Goal: Information Seeking & Learning: Check status

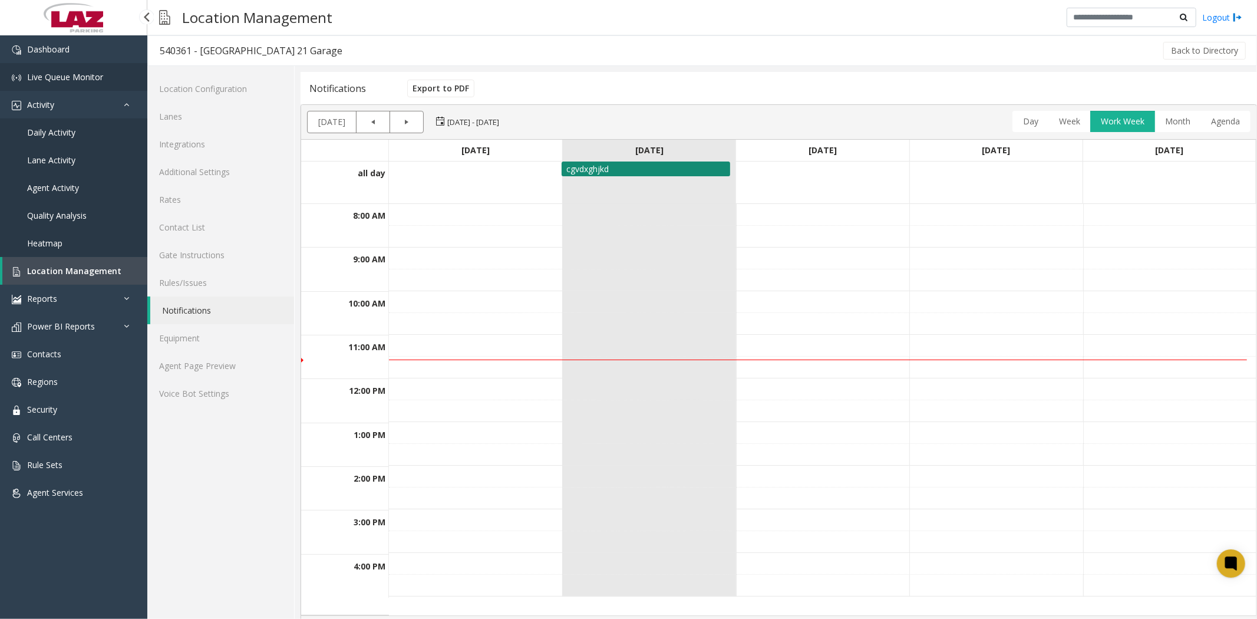
click at [77, 81] on span "Live Queue Monitor" at bounding box center [65, 76] width 76 height 11
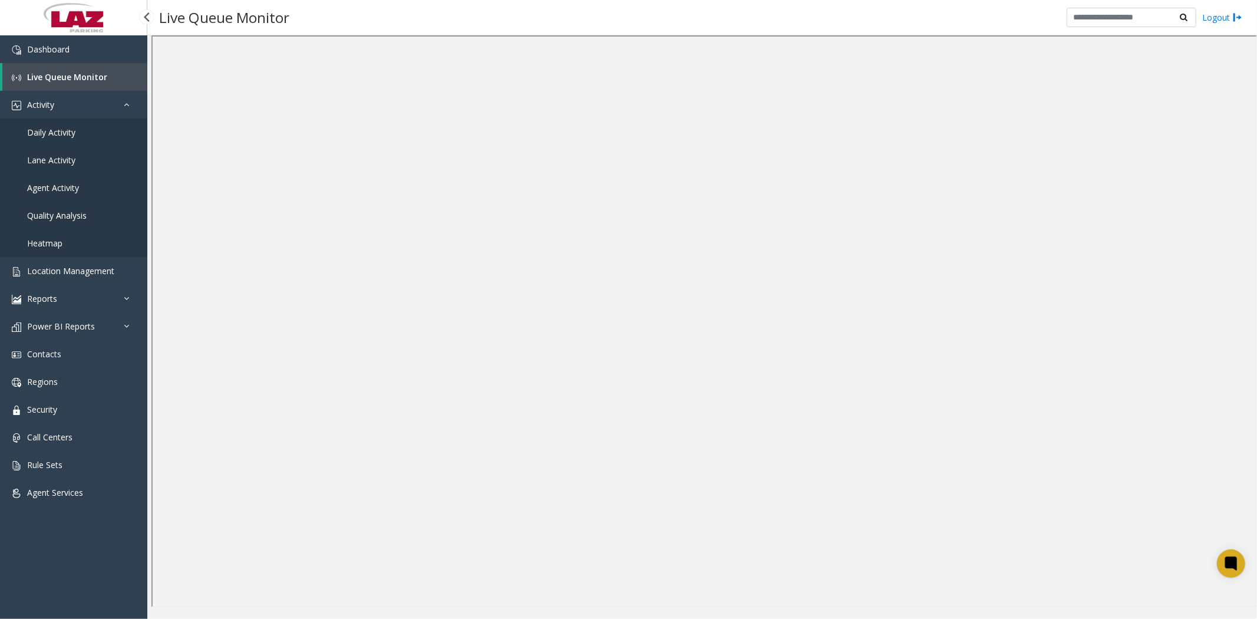
click at [61, 133] on span "Daily Activity" at bounding box center [51, 132] width 48 height 11
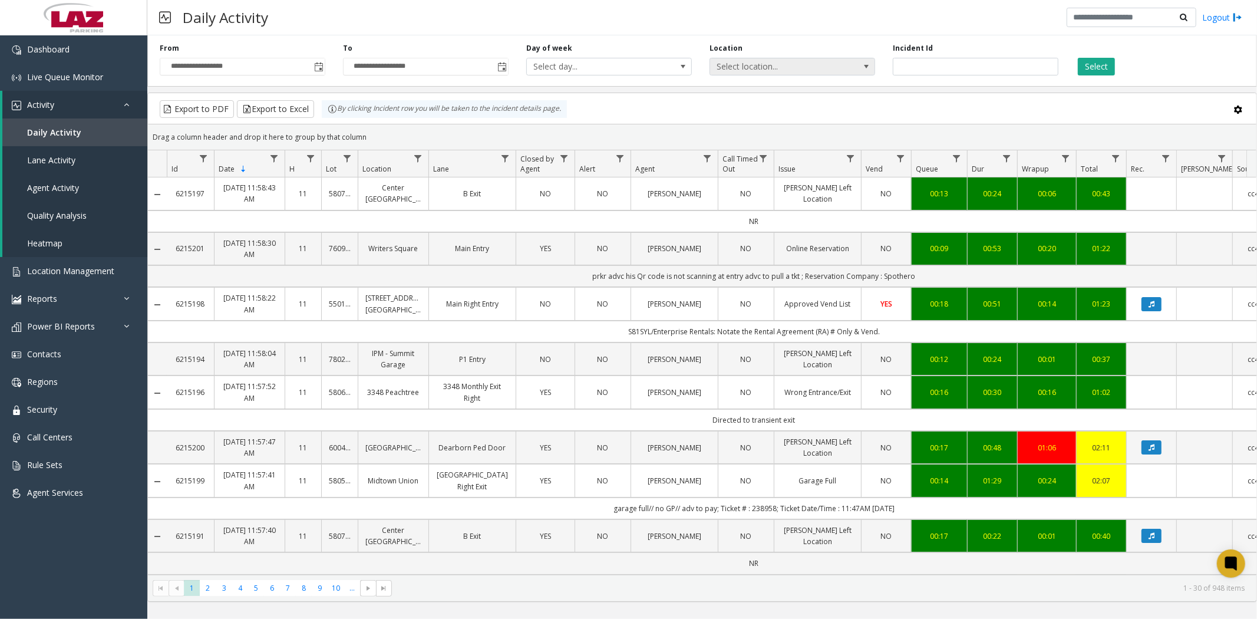
click at [782, 67] on span "Select location..." at bounding box center [775, 66] width 131 height 16
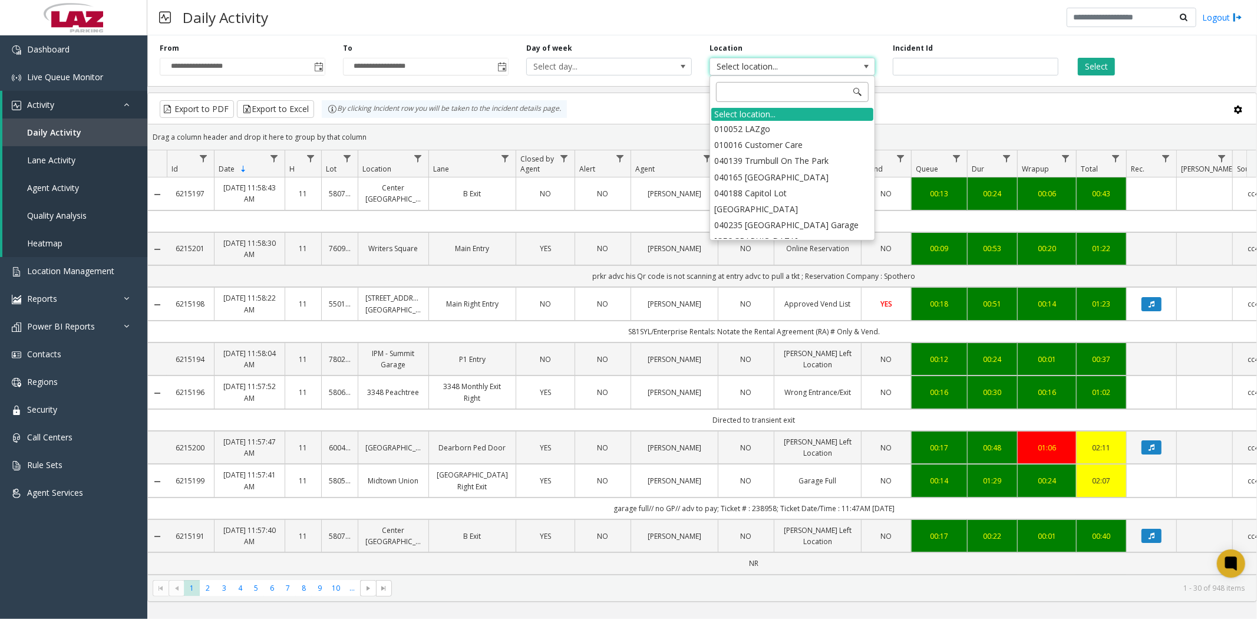
click at [747, 93] on input at bounding box center [792, 92] width 153 height 20
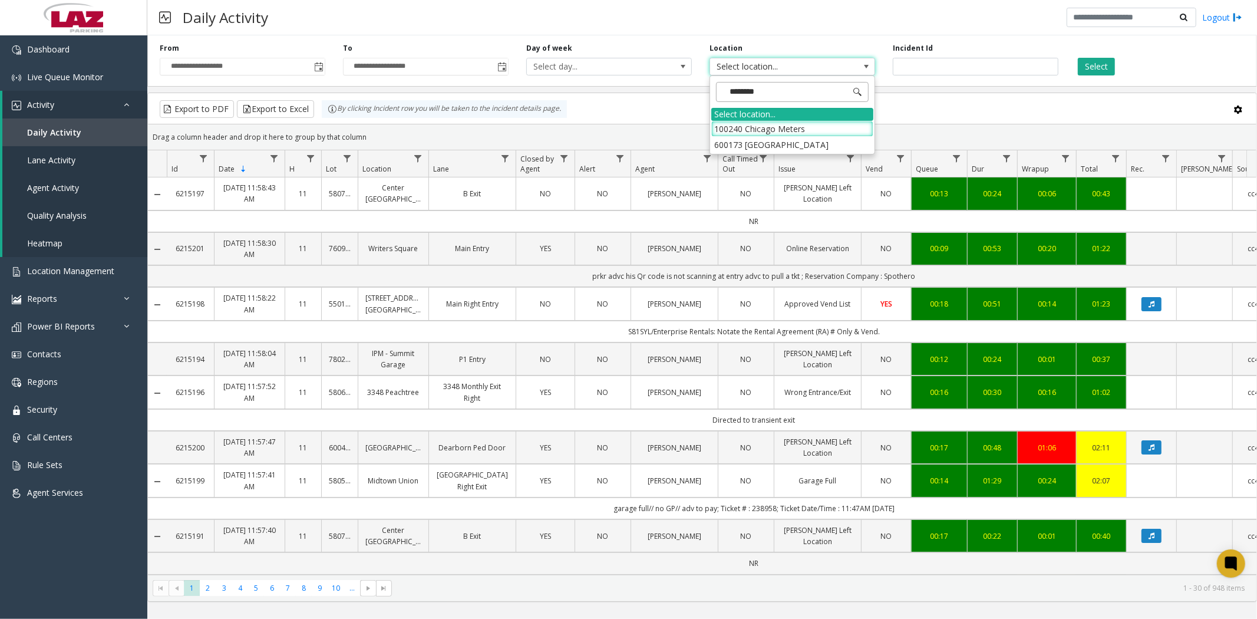
type input "*********"
click at [767, 131] on li "100240 Chicago Meters" at bounding box center [792, 129] width 162 height 16
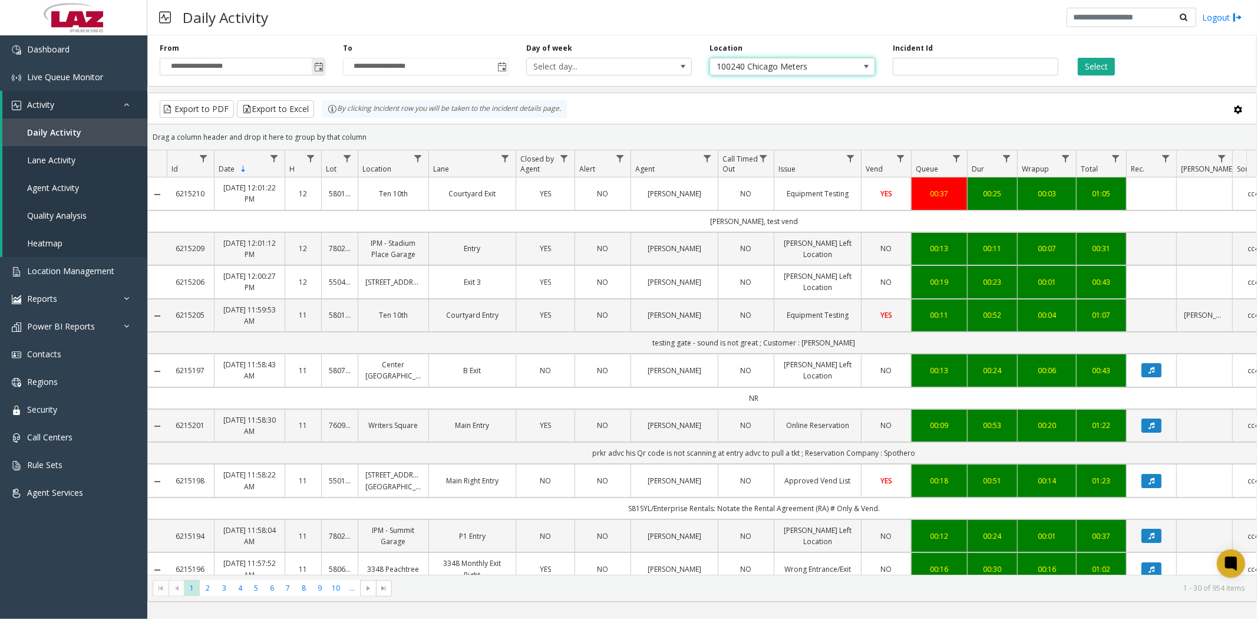
click at [317, 68] on span "Toggle popup" at bounding box center [318, 66] width 9 height 9
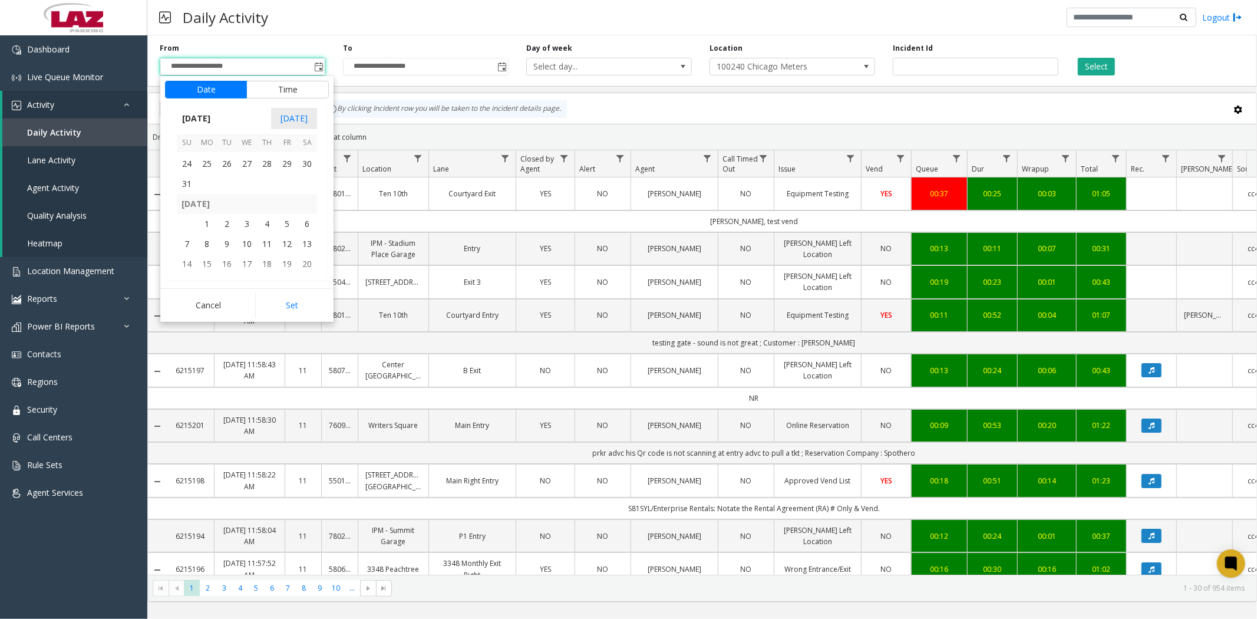
scroll to position [211388, 0]
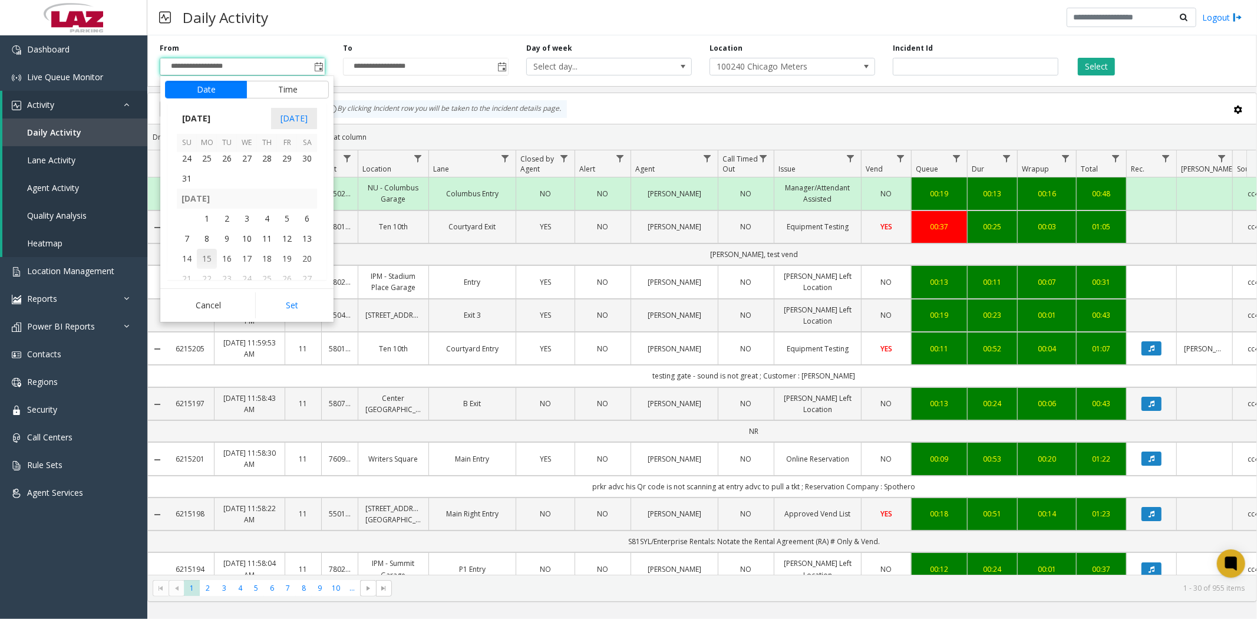
click at [205, 260] on span "15" at bounding box center [207, 259] width 20 height 20
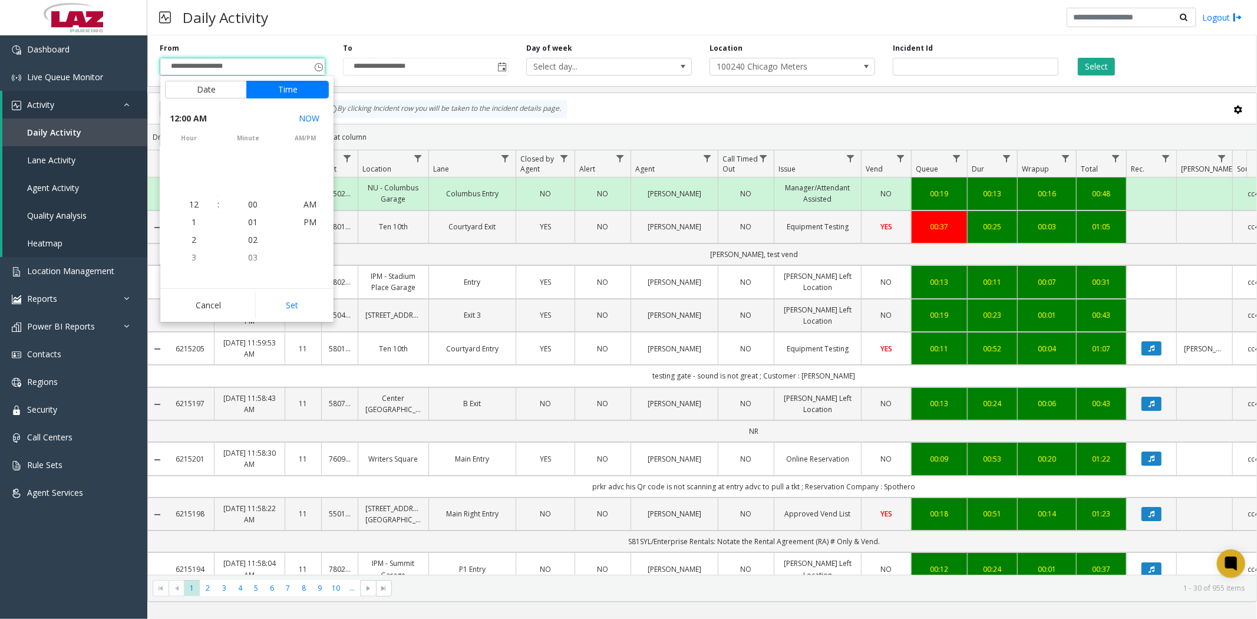
scroll to position [211444, 0]
click at [293, 302] on button "Set" at bounding box center [292, 305] width 74 height 26
type input "**********"
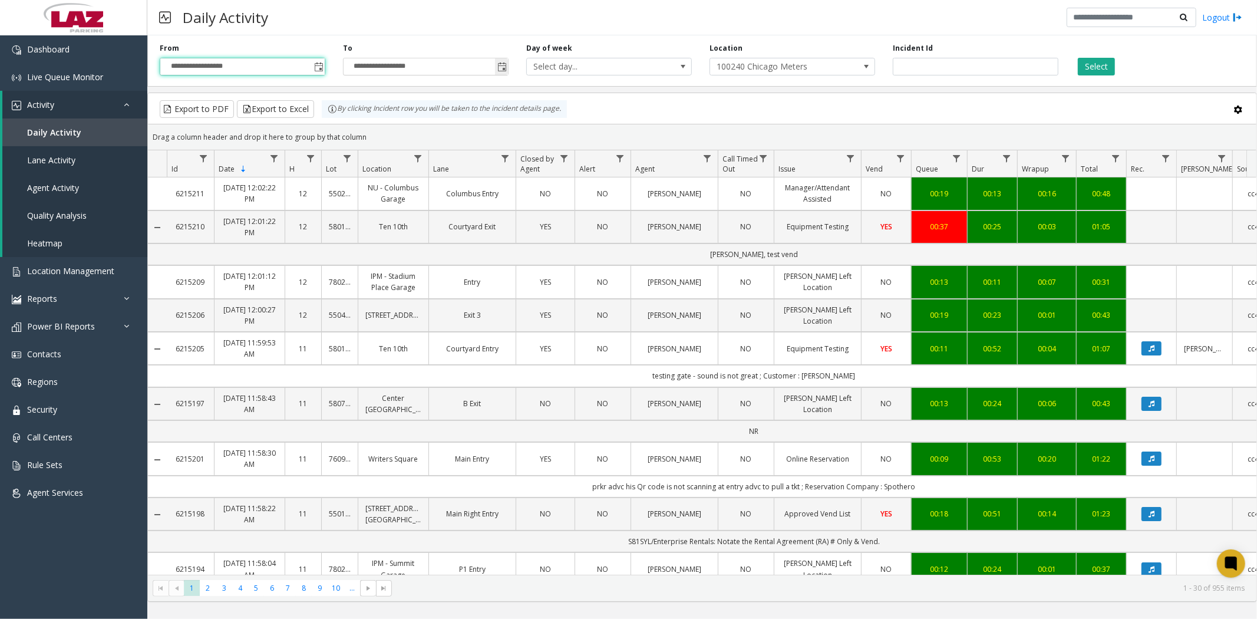
click at [503, 67] on span "Toggle popup" at bounding box center [501, 66] width 9 height 9
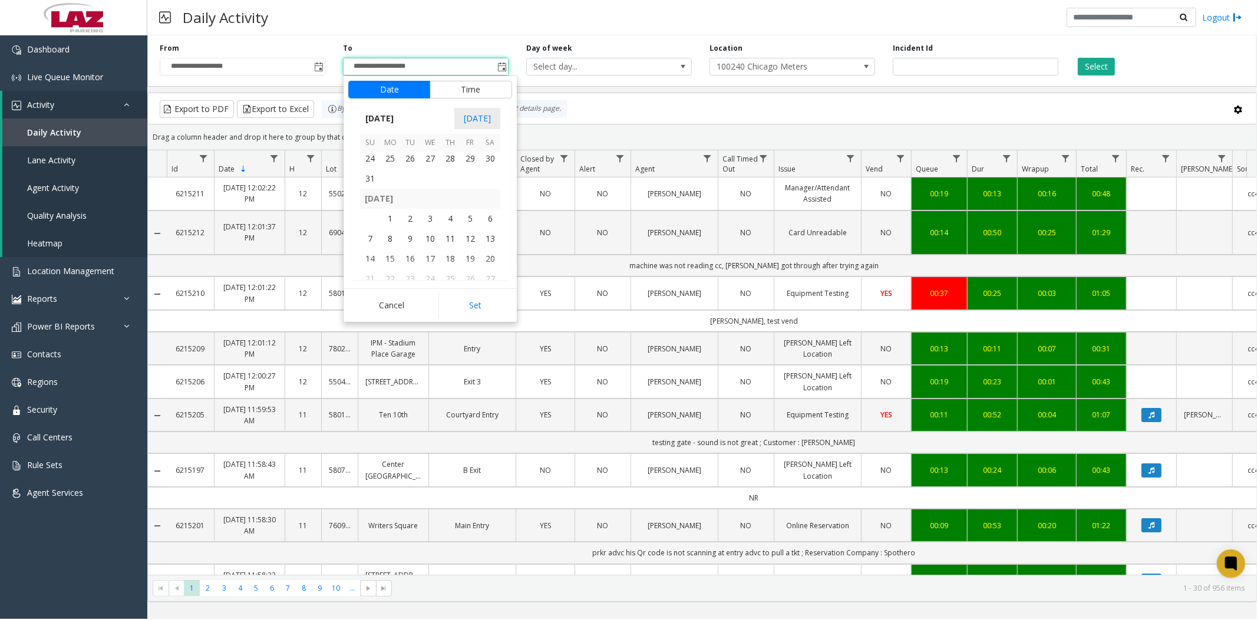
scroll to position [211453, 0]
click at [411, 233] on span "30" at bounding box center [410, 233] width 20 height 20
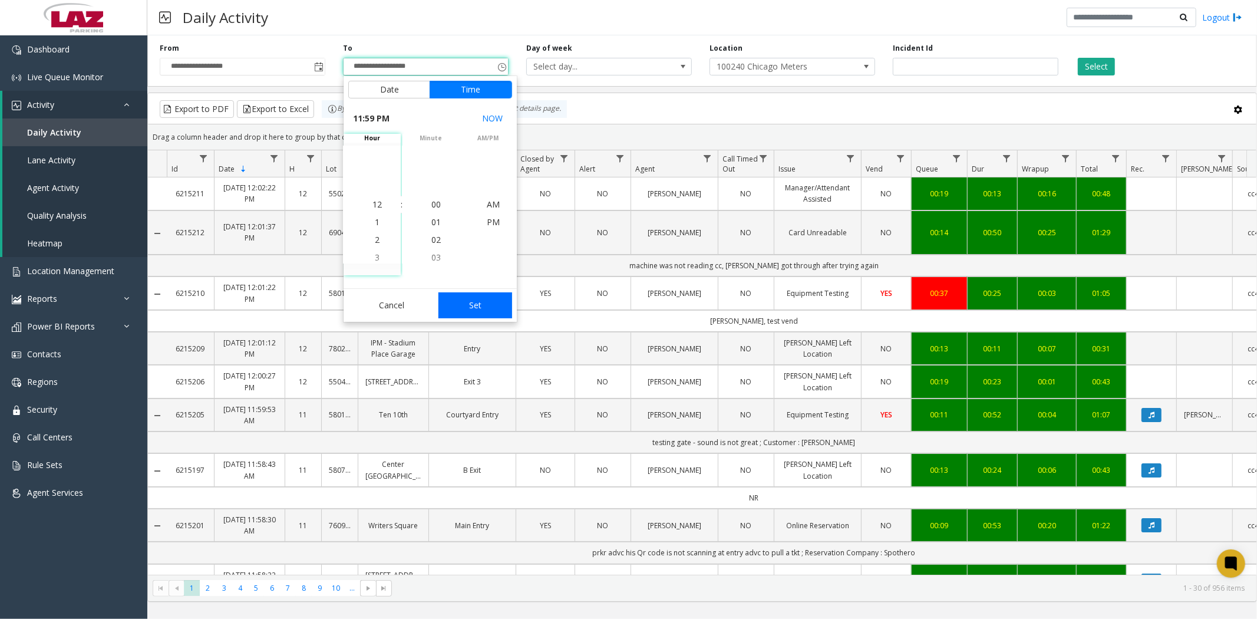
scroll to position [18, 0]
click at [467, 305] on button "Set" at bounding box center [475, 305] width 74 height 26
type input "**********"
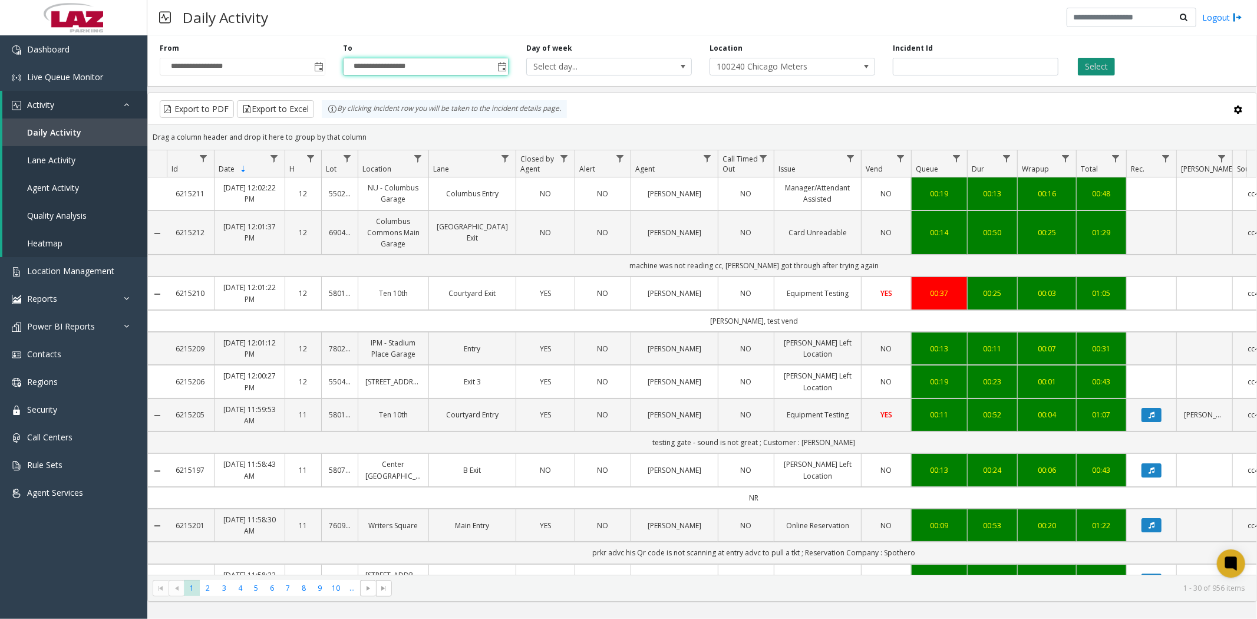
click at [1094, 65] on button "Select" at bounding box center [1096, 67] width 37 height 18
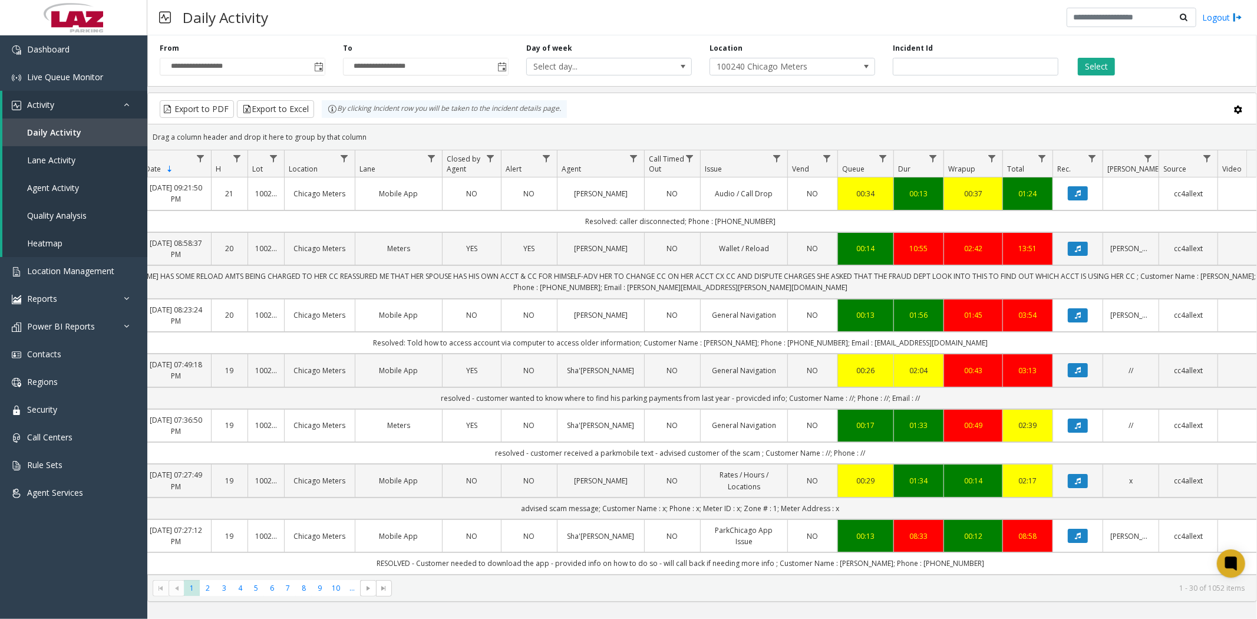
scroll to position [0, 94]
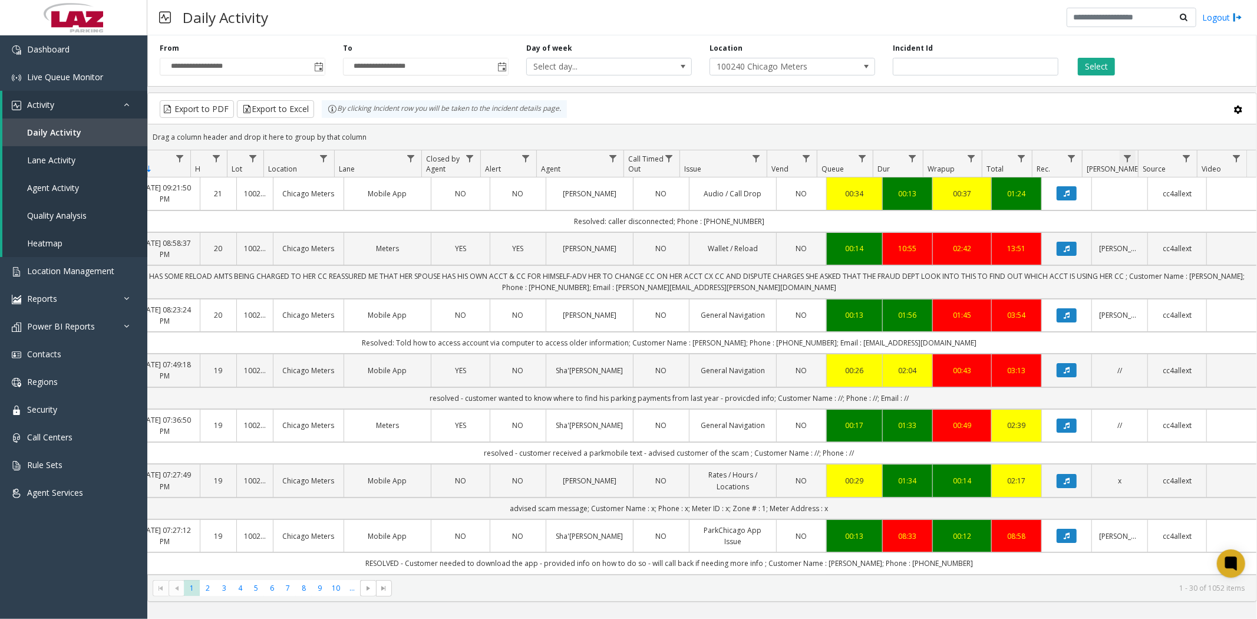
click at [1127, 154] on span "Data table" at bounding box center [1127, 158] width 9 height 9
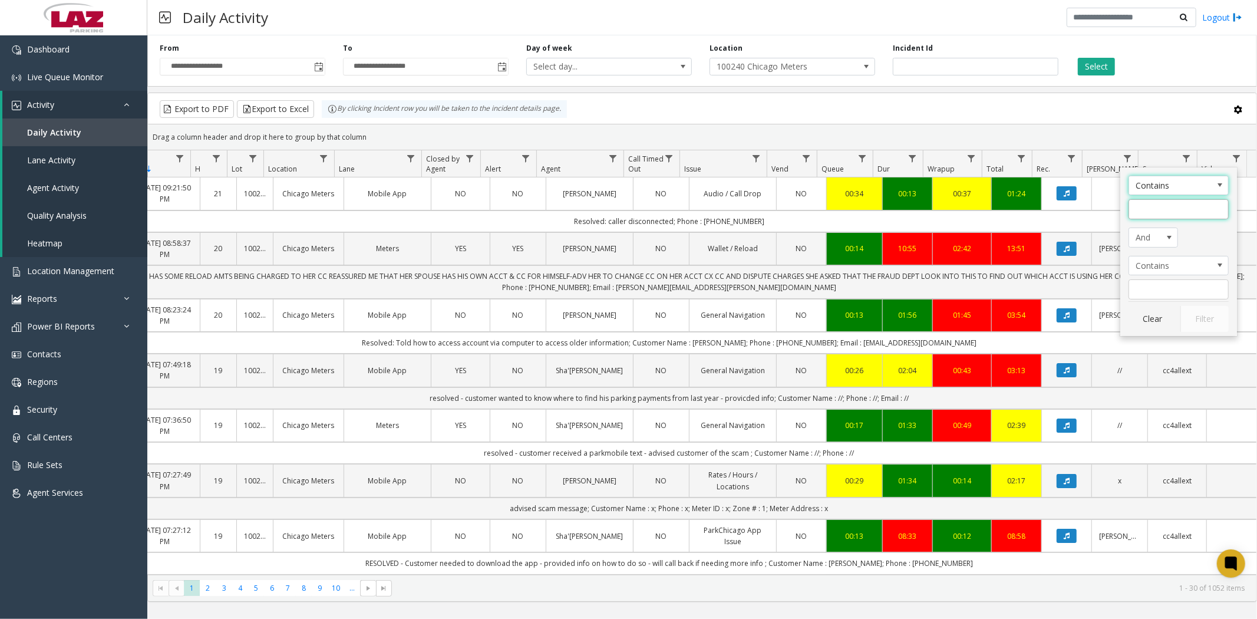
click at [1147, 209] on input "Parker Filter" at bounding box center [1178, 209] width 100 height 20
type input "**********"
click at [1194, 319] on button "Filter" at bounding box center [1204, 319] width 48 height 26
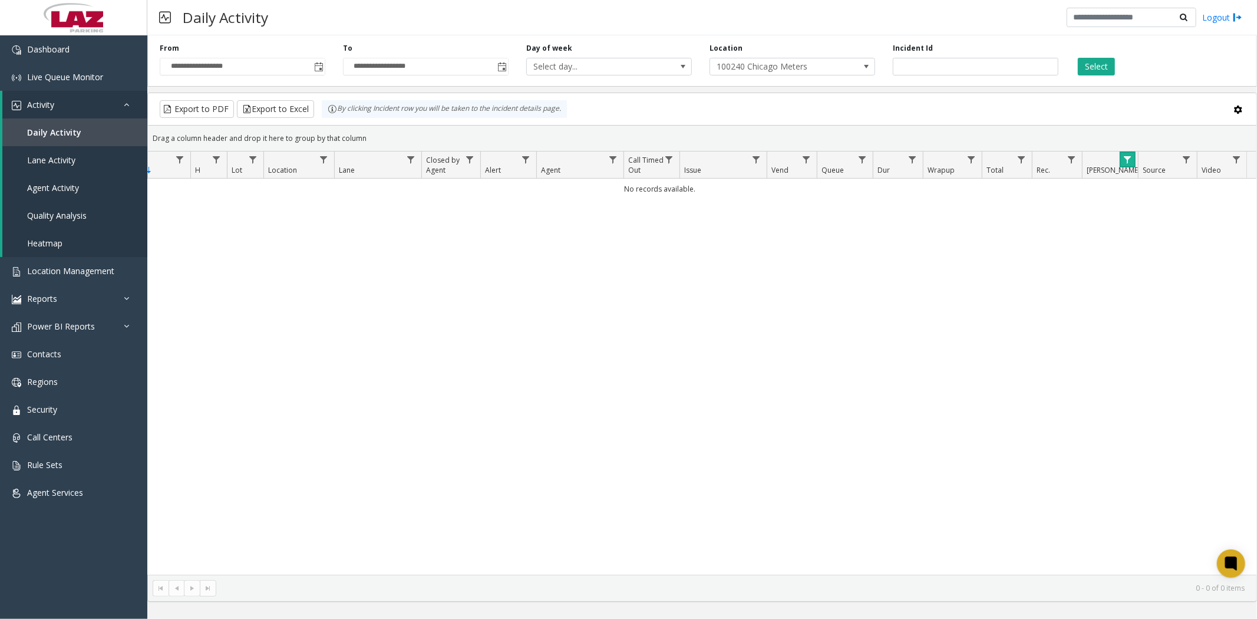
click at [1123, 160] on span "Data table" at bounding box center [1127, 159] width 9 height 9
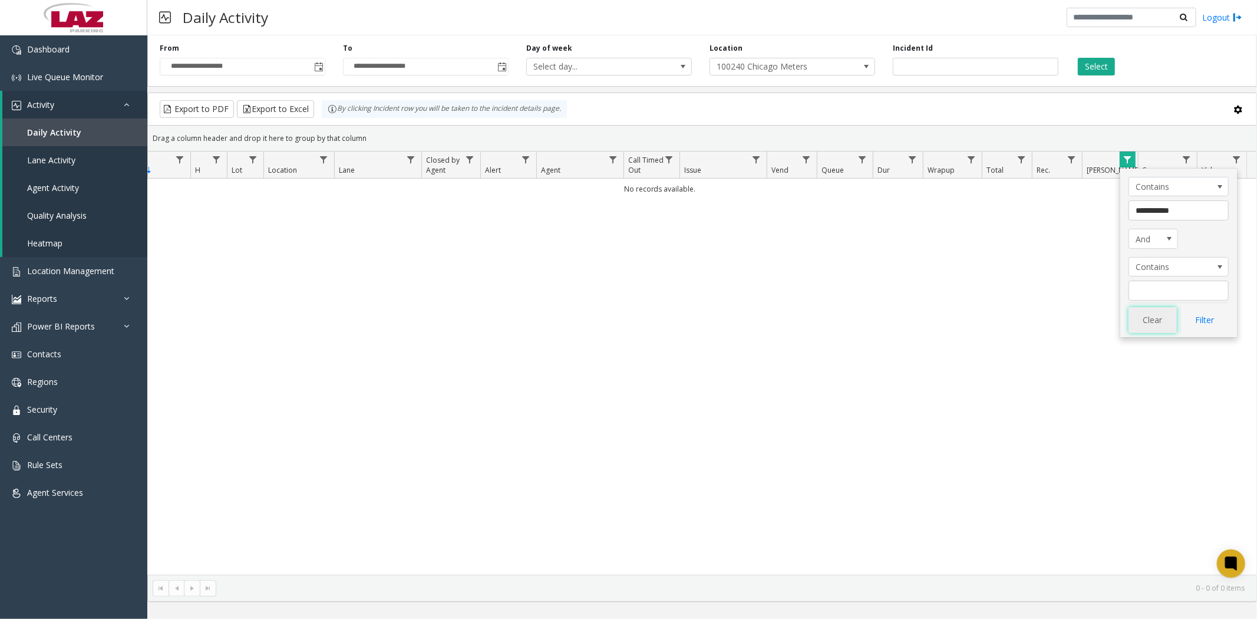
click at [1156, 320] on button "Clear" at bounding box center [1152, 320] width 48 height 26
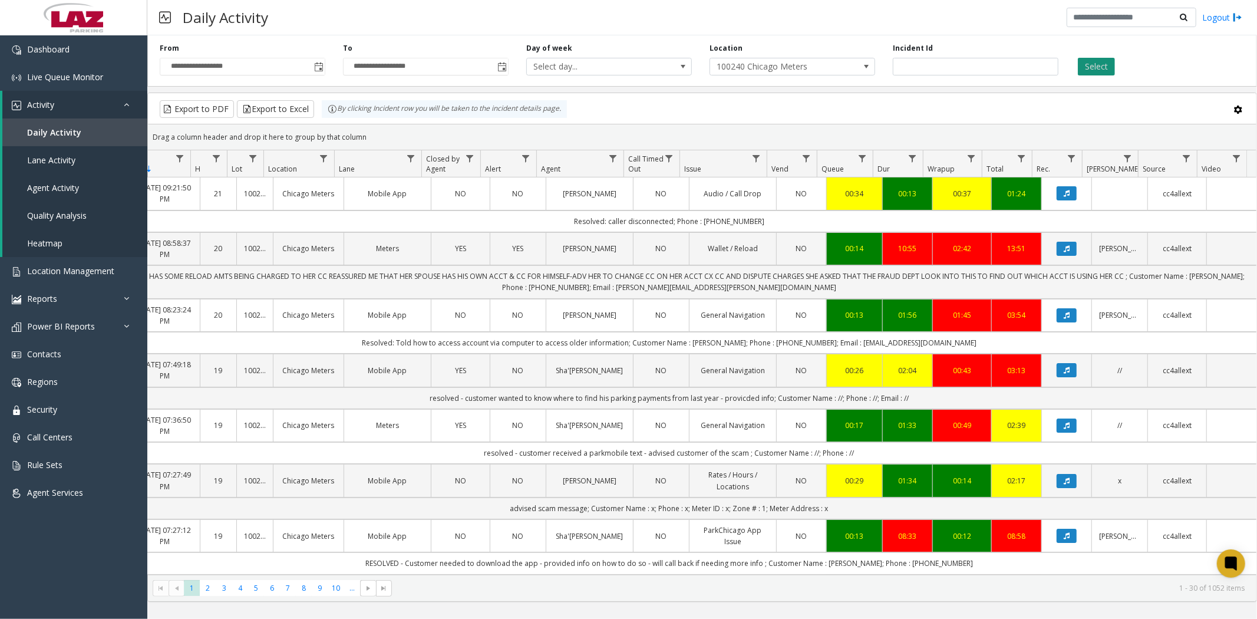
click at [1101, 67] on button "Select" at bounding box center [1096, 67] width 37 height 18
click at [276, 113] on button "Export to Excel" at bounding box center [275, 109] width 77 height 18
click at [883, 19] on div "Daily Activity Logout" at bounding box center [702, 17] width 1110 height 35
click at [1242, 108] on span at bounding box center [1237, 109] width 13 height 13
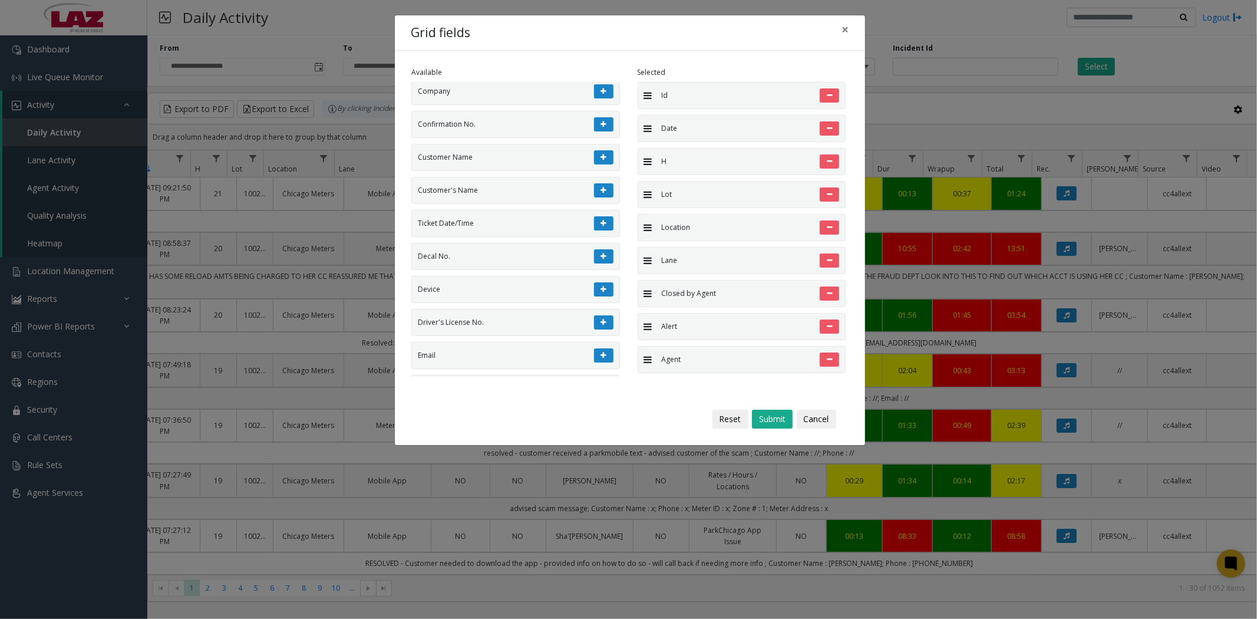
scroll to position [1047, 0]
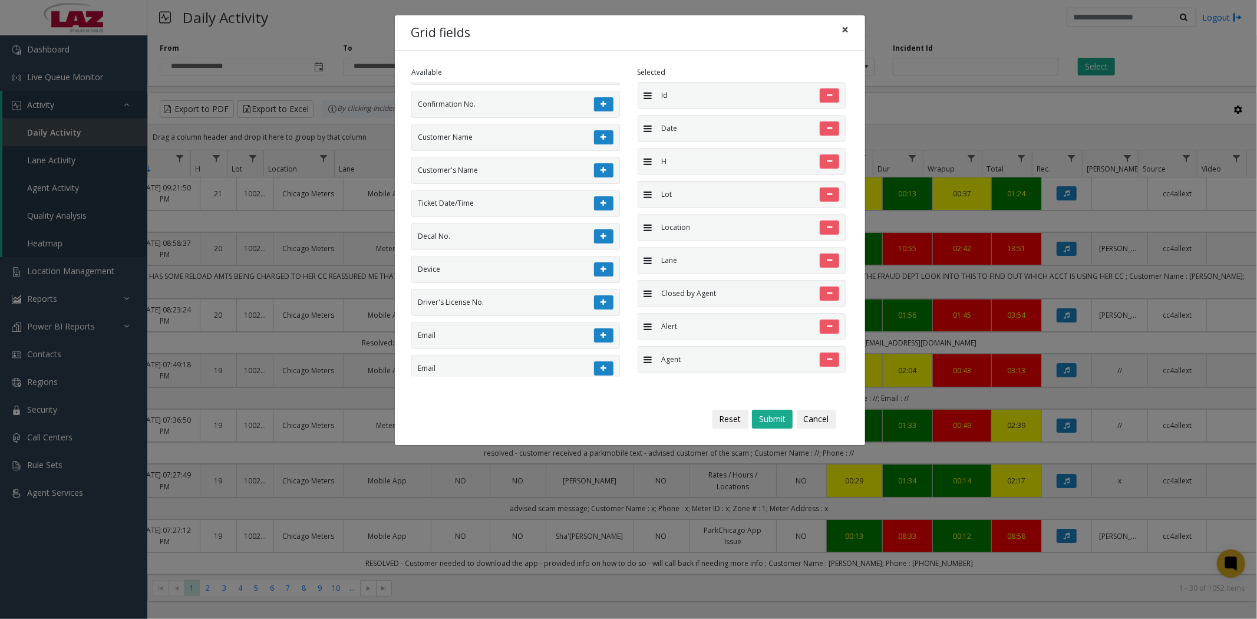
click at [841, 31] on span "×" at bounding box center [844, 29] width 7 height 16
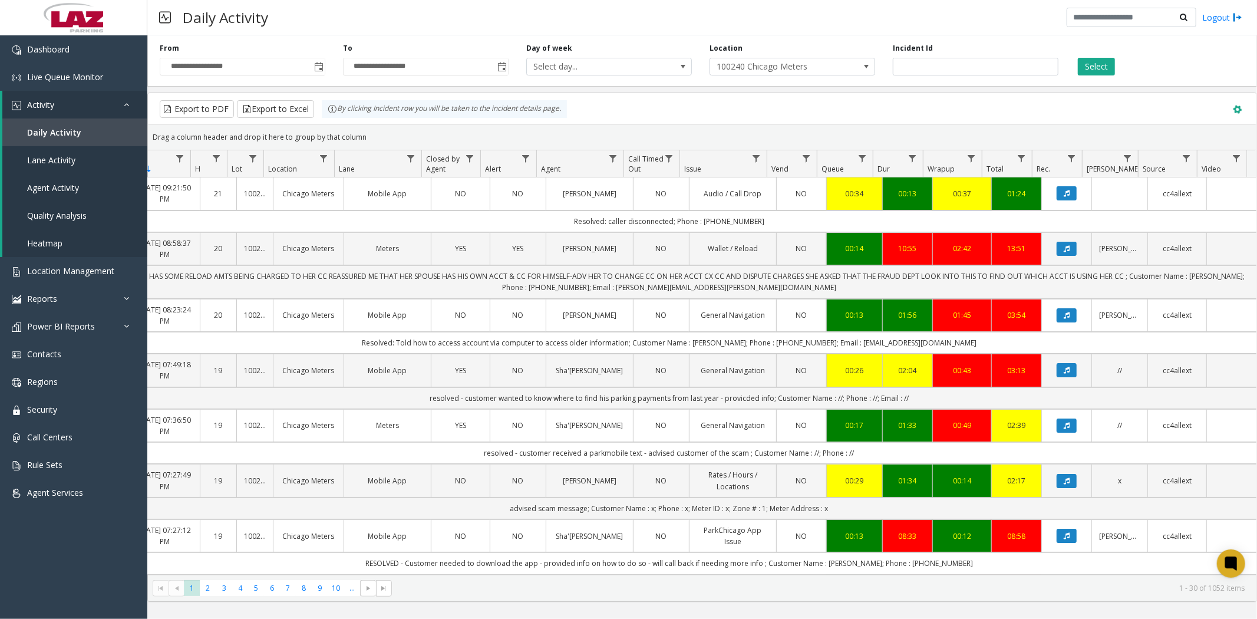
click at [1240, 107] on span at bounding box center [1237, 109] width 13 height 13
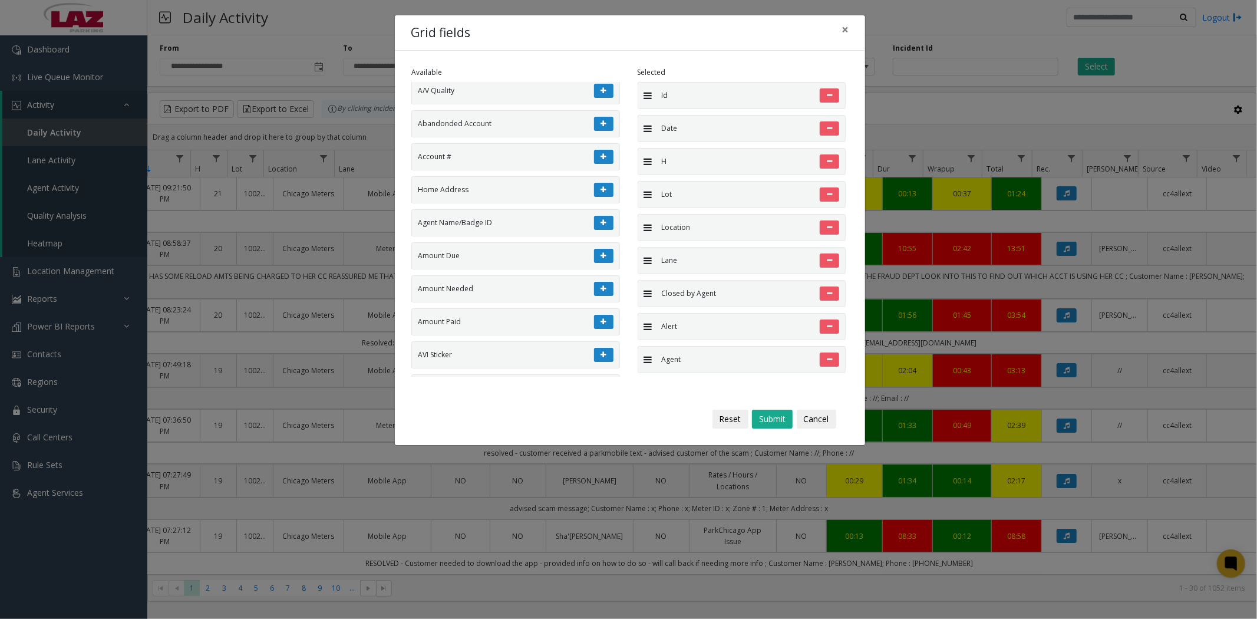
scroll to position [0, 0]
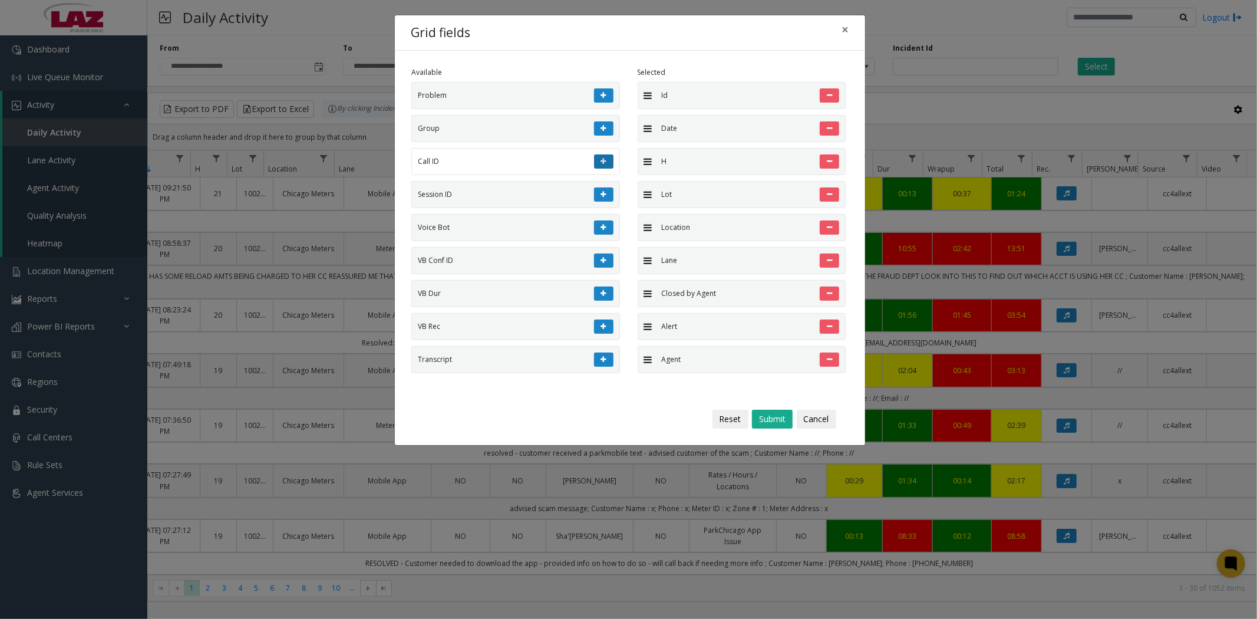
click at [601, 162] on icon at bounding box center [603, 161] width 5 height 7
click at [594, 366] on button at bounding box center [603, 359] width 19 height 14
click at [773, 416] on button "Submit" at bounding box center [772, 419] width 41 height 19
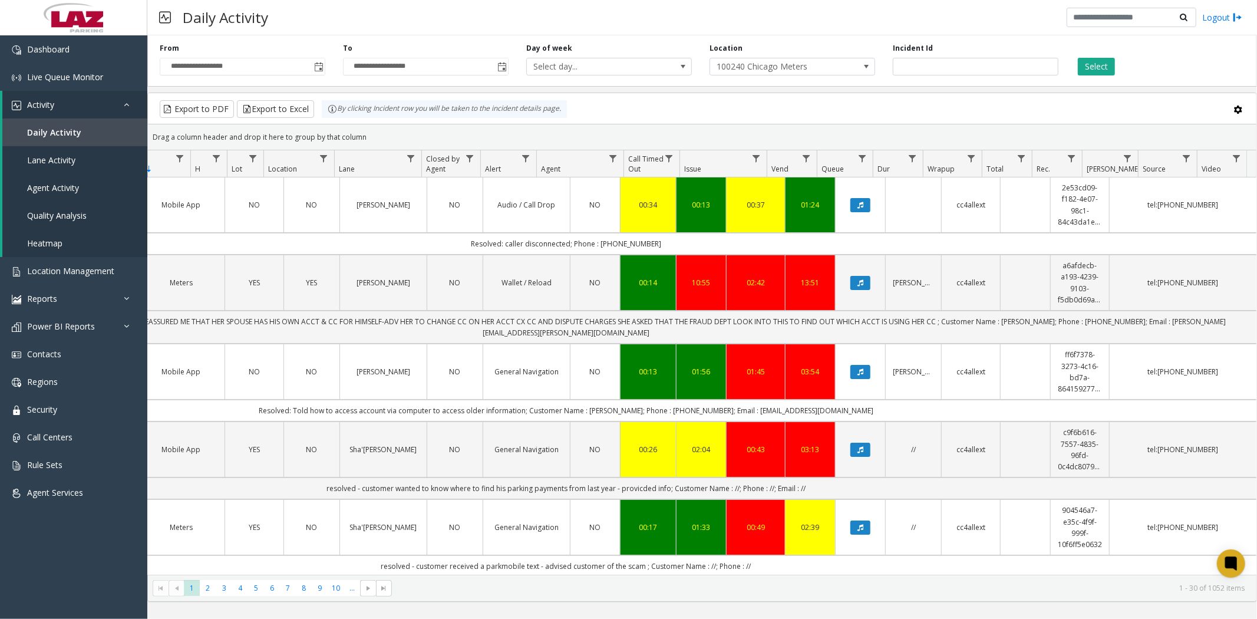
scroll to position [0, 301]
drag, startPoint x: 754, startPoint y: 31, endPoint x: 723, endPoint y: 31, distance: 31.2
click at [754, 30] on div "Daily Activity Logout" at bounding box center [702, 17] width 1110 height 35
click at [284, 107] on button "Export to Excel" at bounding box center [275, 109] width 77 height 18
click at [924, 71] on input "number" at bounding box center [976, 67] width 166 height 18
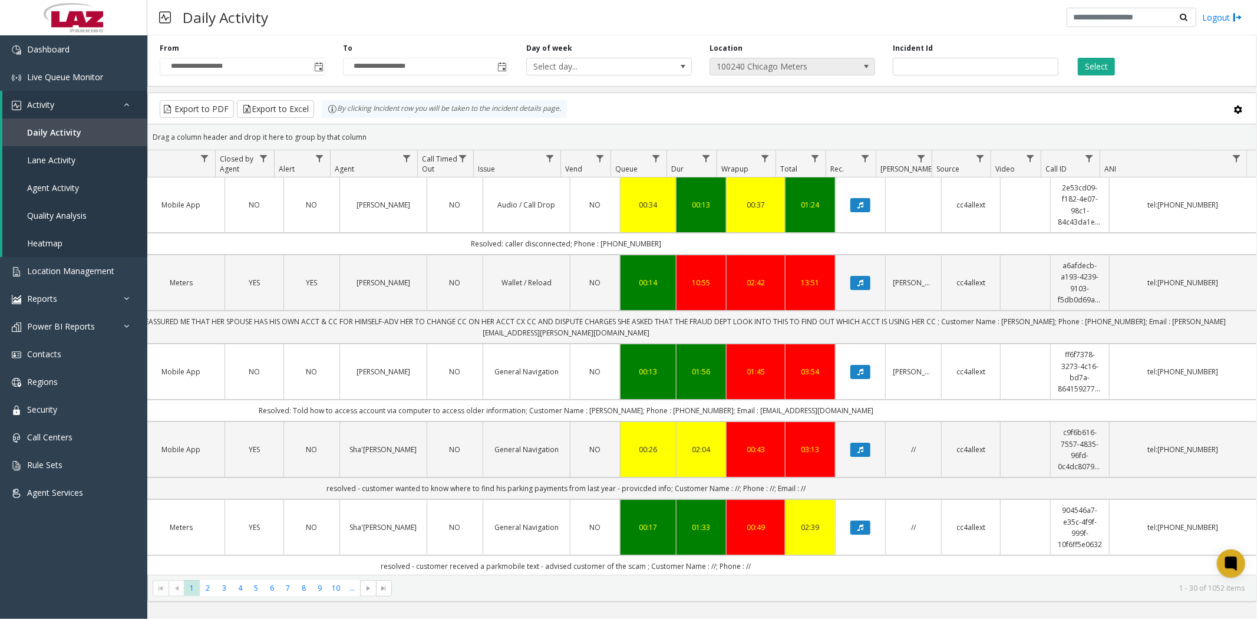
click at [868, 70] on span at bounding box center [865, 66] width 9 height 9
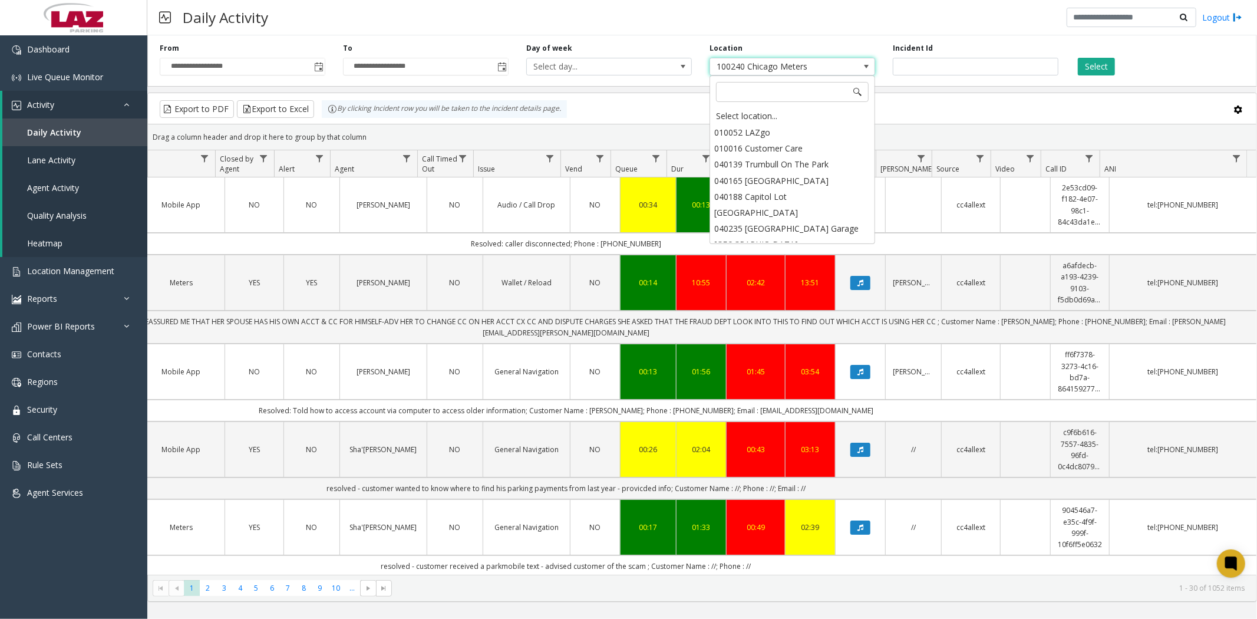
scroll to position [9670, 0]
click at [788, 97] on input at bounding box center [792, 92] width 153 height 20
click at [775, 113] on div "Select location..." at bounding box center [792, 116] width 162 height 16
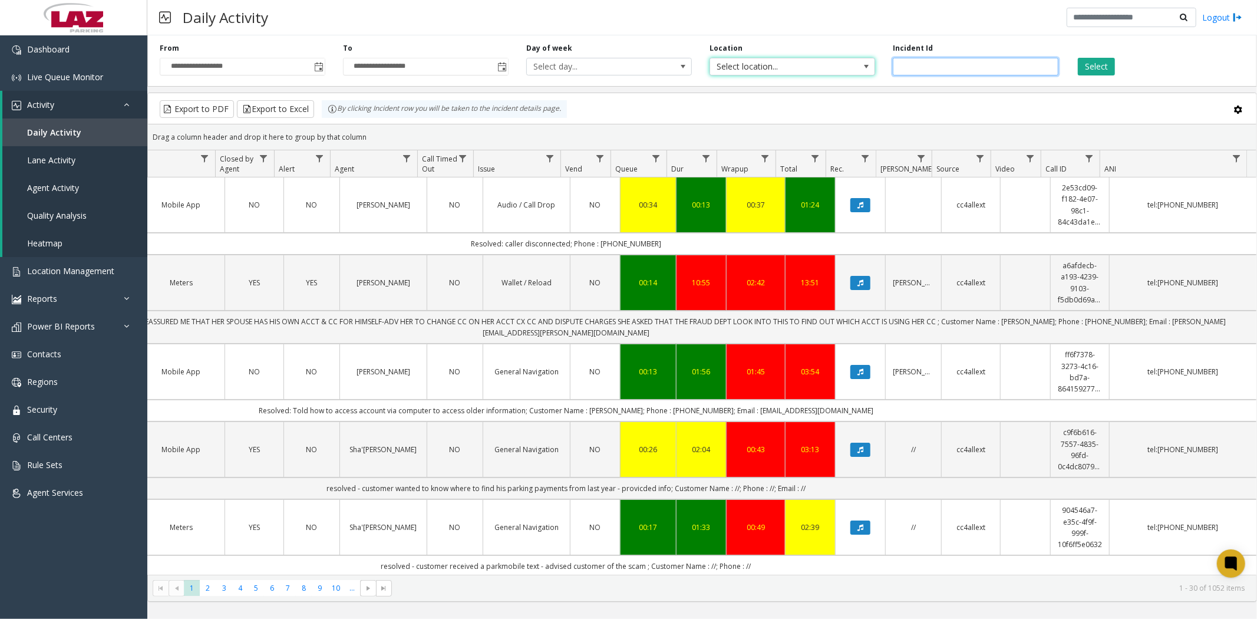
click at [920, 71] on input "number" at bounding box center [976, 67] width 166 height 18
type input "*******"
click at [1094, 68] on button "Select" at bounding box center [1096, 67] width 37 height 18
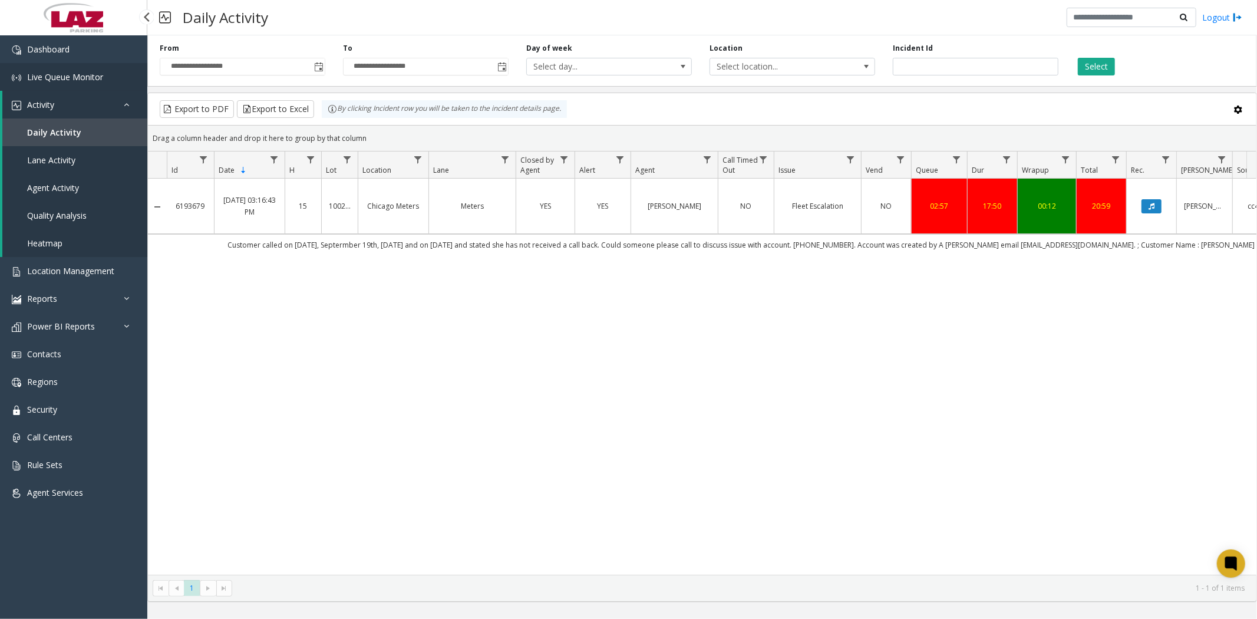
click at [72, 74] on span "Live Queue Monitor" at bounding box center [65, 76] width 76 height 11
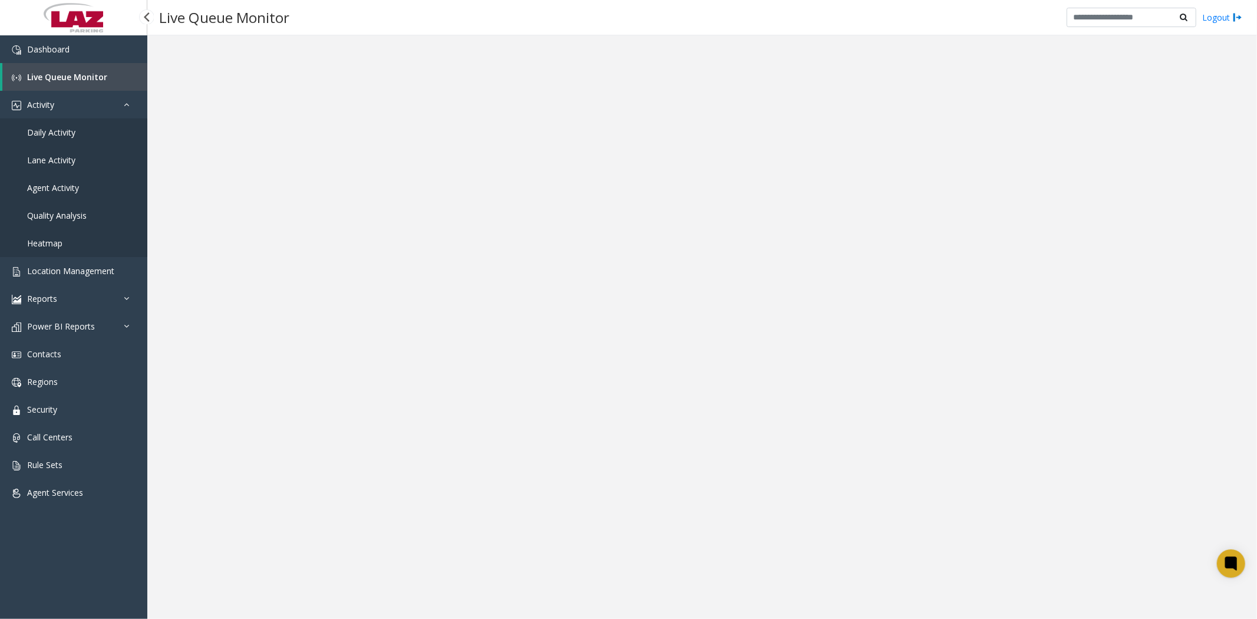
click at [61, 79] on span "Live Queue Monitor" at bounding box center [67, 76] width 80 height 11
